Goal: Task Accomplishment & Management: Use online tool/utility

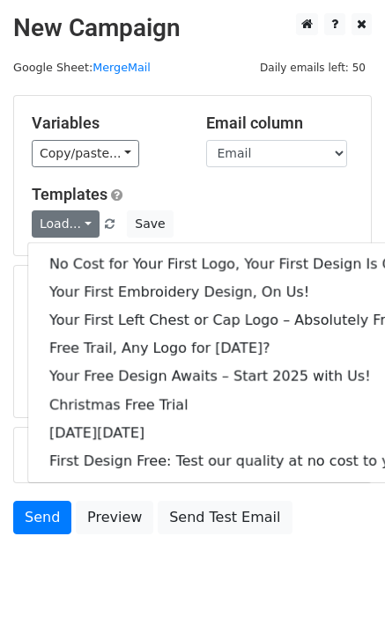
click at [107, 260] on link "No Cost for Your First Logo, Your First Design Is On Us!" at bounding box center [239, 264] width 423 height 28
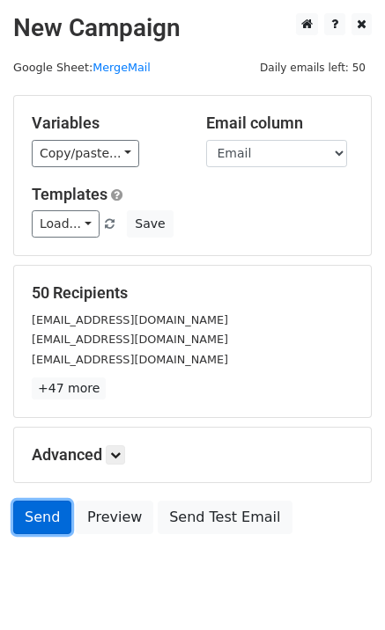
click at [36, 508] on link "Send" at bounding box center [42, 517] width 58 height 33
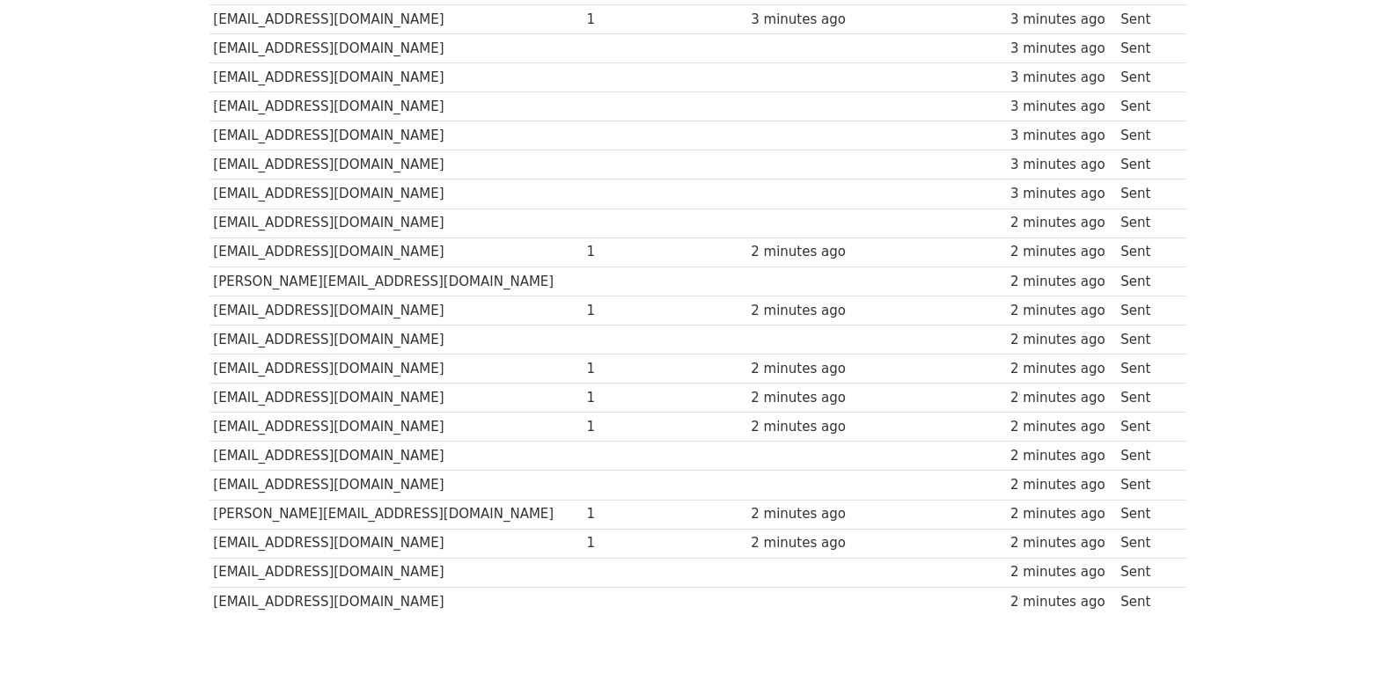
scroll to position [1225, 0]
